Goal: Information Seeking & Learning: Learn about a topic

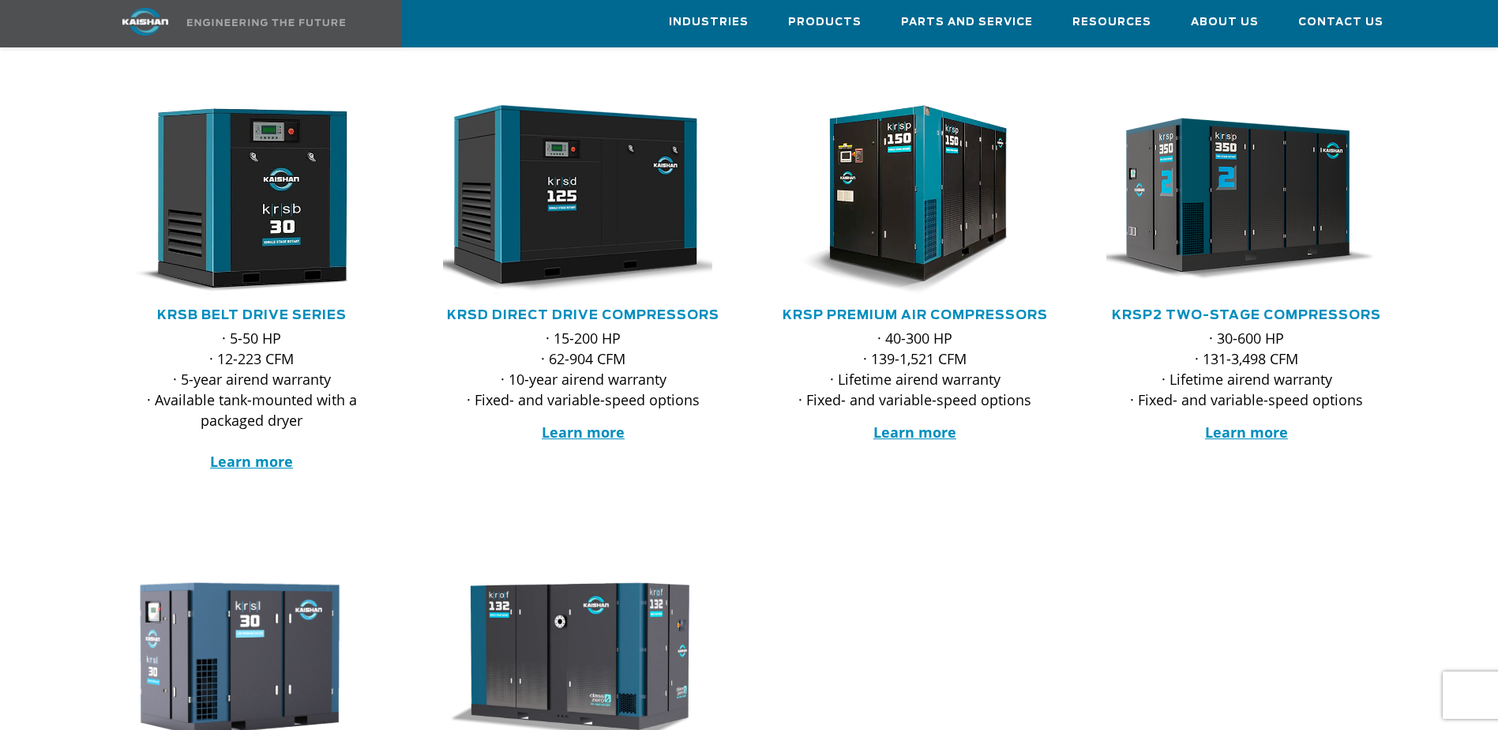
scroll to position [237, 0]
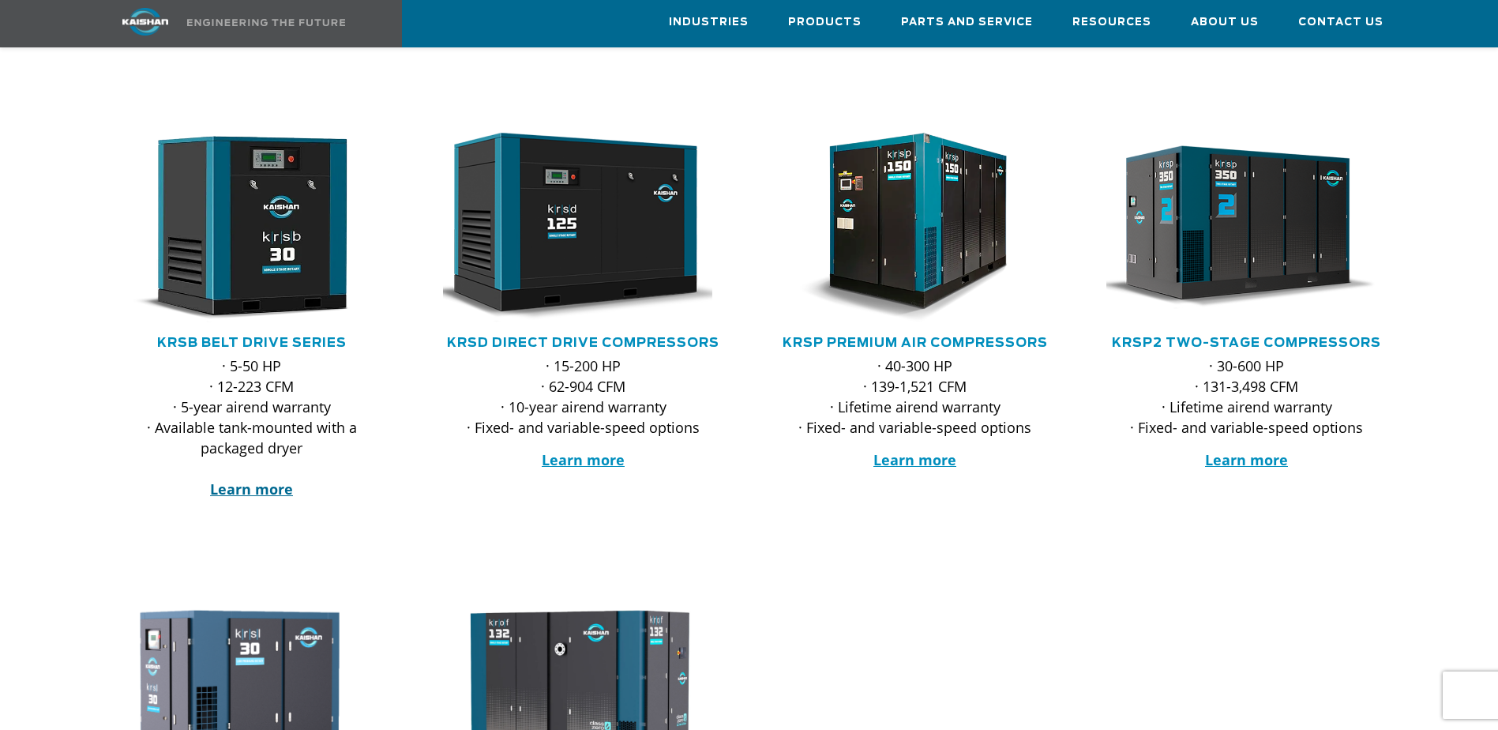
click at [231, 479] on strong "Learn more" at bounding box center [251, 488] width 83 height 19
click at [555, 336] on link "KRSD Direct Drive Compressors" at bounding box center [583, 342] width 273 height 13
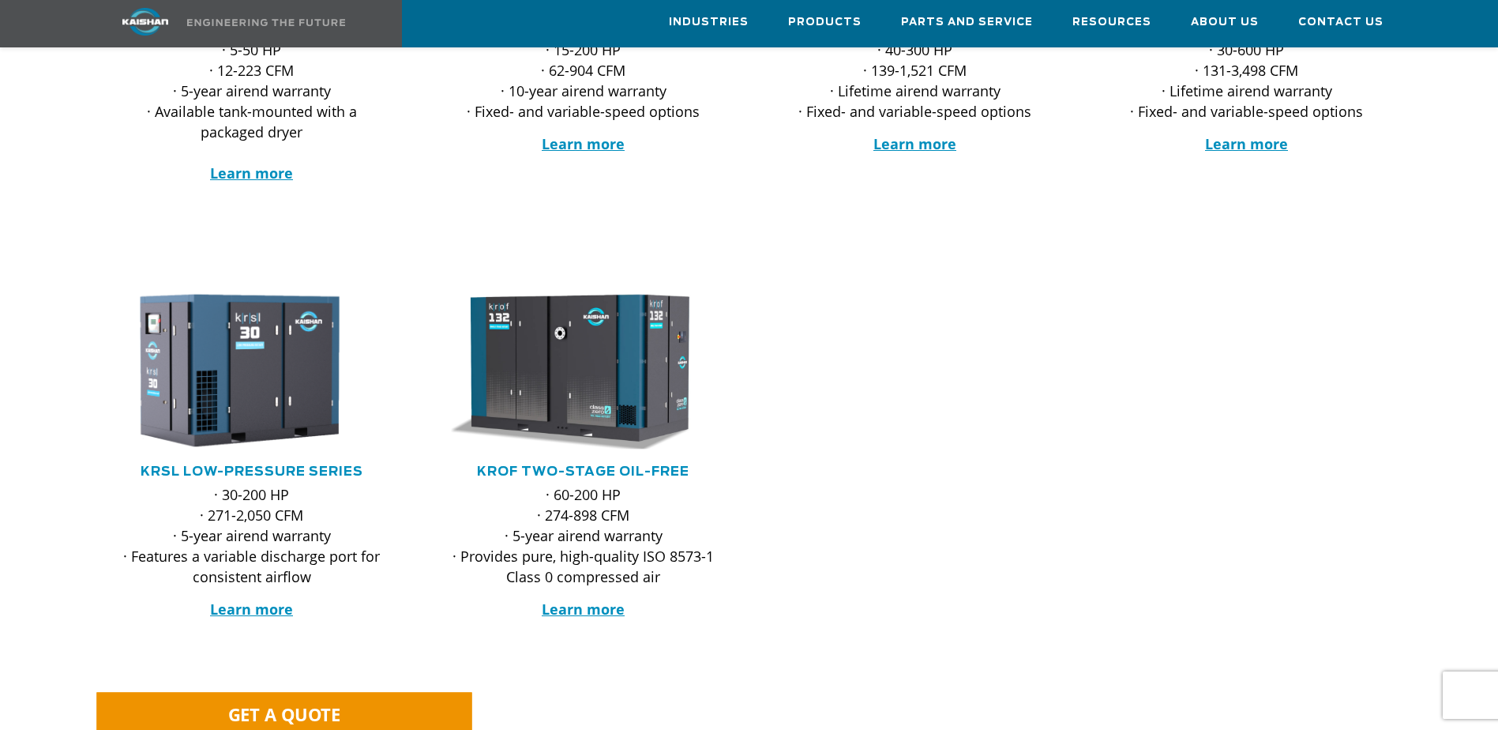
scroll to position [0, 0]
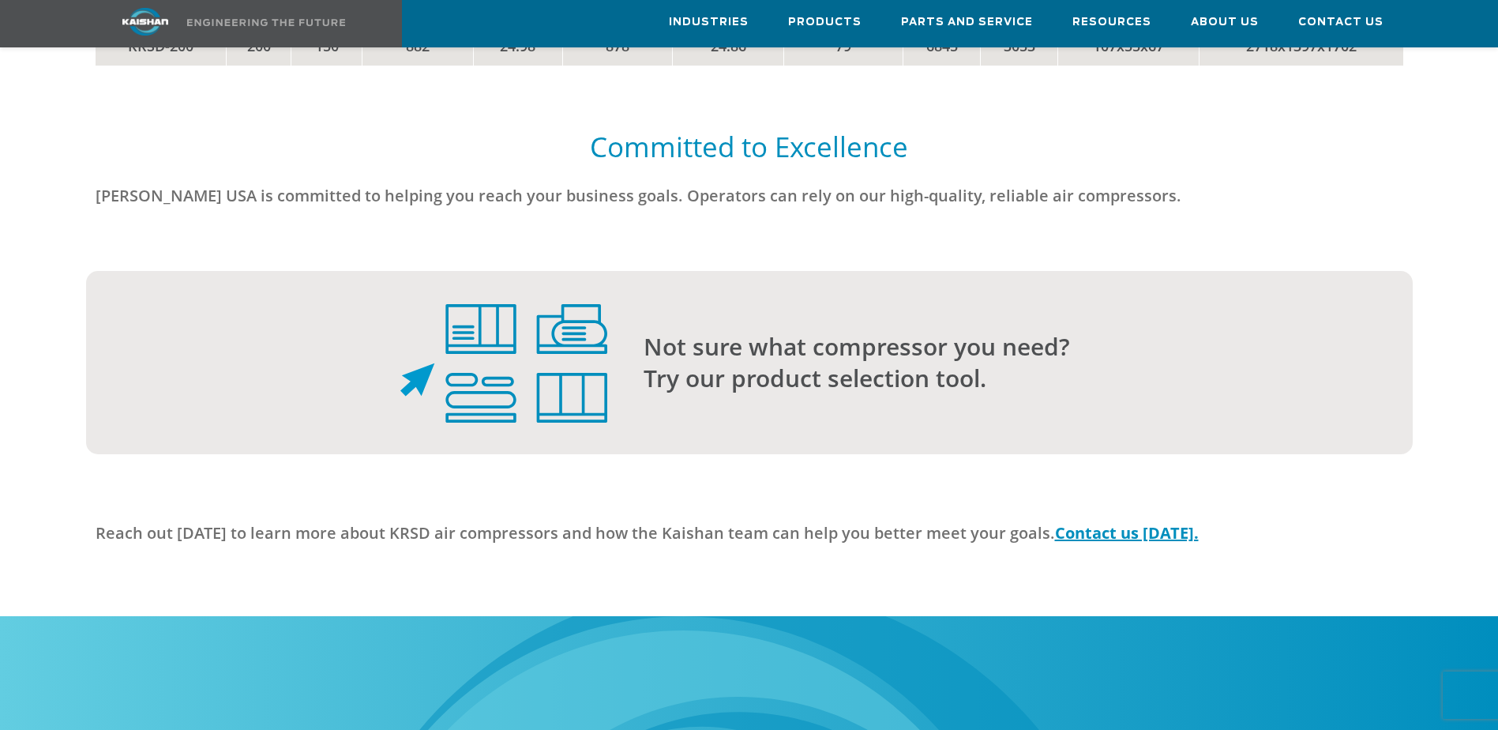
scroll to position [4423, 0]
